Goal: Task Accomplishment & Management: Manage account settings

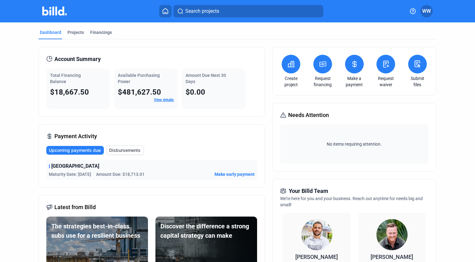
click at [236, 173] on span "Make early payment" at bounding box center [235, 174] width 40 height 6
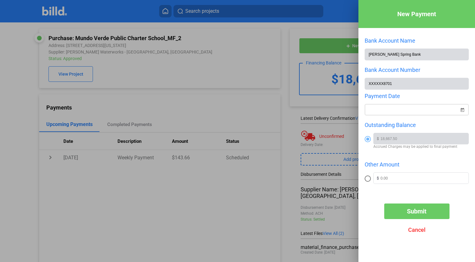
click at [465, 110] on span "Open calendar" at bounding box center [462, 106] width 15 height 15
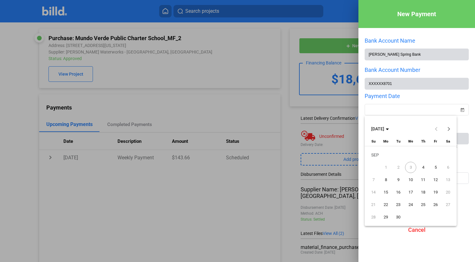
click at [424, 166] on span "4" at bounding box center [423, 167] width 11 height 11
type input "[DATE]"
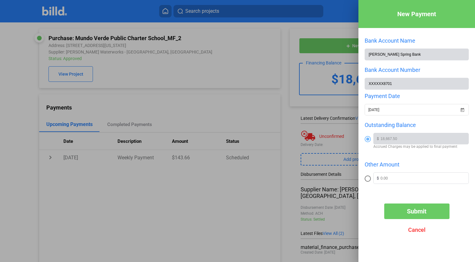
click at [421, 212] on span "Submit" at bounding box center [417, 211] width 20 height 7
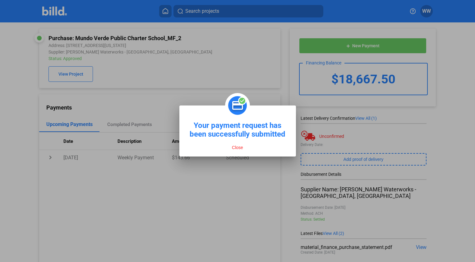
click at [240, 148] on button "Close" at bounding box center [237, 148] width 15 height 6
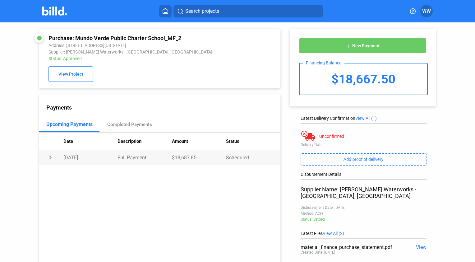
click at [140, 161] on td "Full Payment" at bounding box center [145, 157] width 54 height 15
click at [138, 127] on div "Completed Payments" at bounding box center [129, 125] width 45 height 6
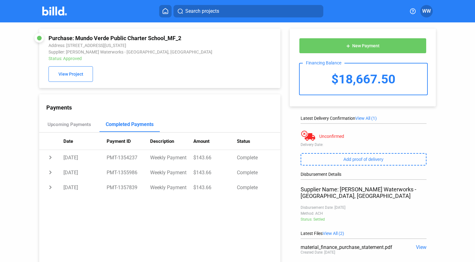
click at [427, 10] on span "WW" at bounding box center [427, 10] width 9 height 7
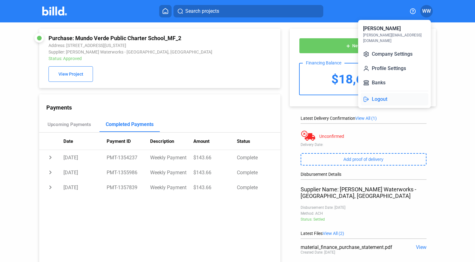
click at [377, 95] on button "Logout" at bounding box center [395, 99] width 68 height 12
